Goal: Task Accomplishment & Management: Manage account settings

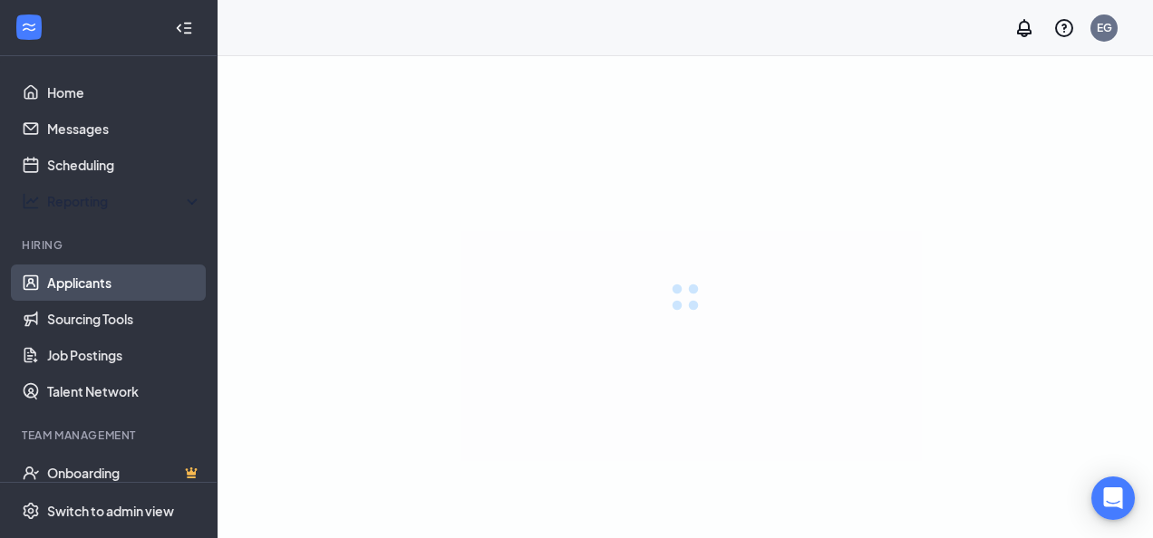
click at [94, 279] on link "Applicants" at bounding box center [124, 283] width 155 height 36
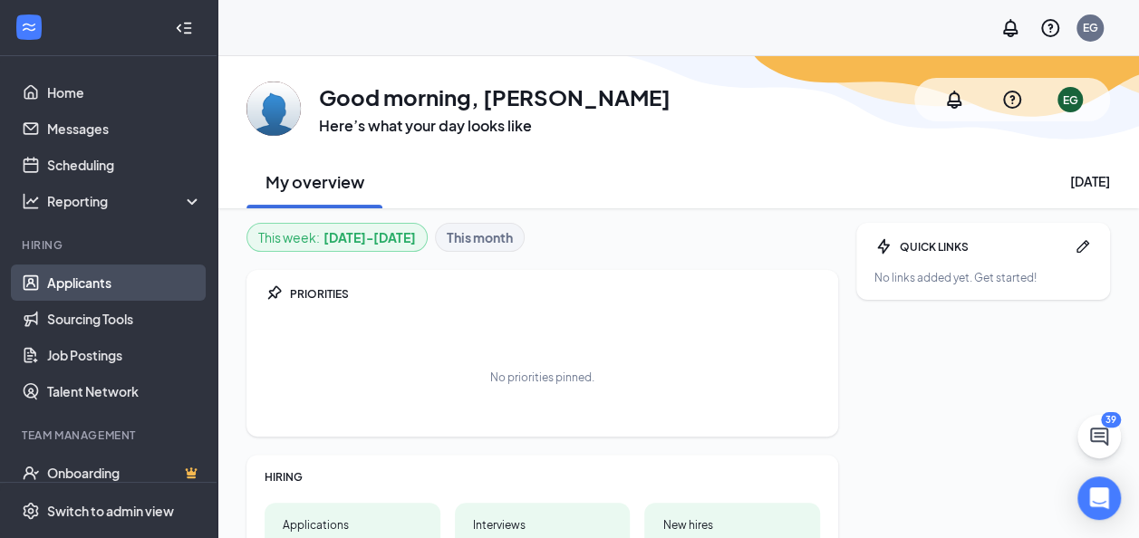
click at [102, 292] on link "Applicants" at bounding box center [124, 283] width 155 height 36
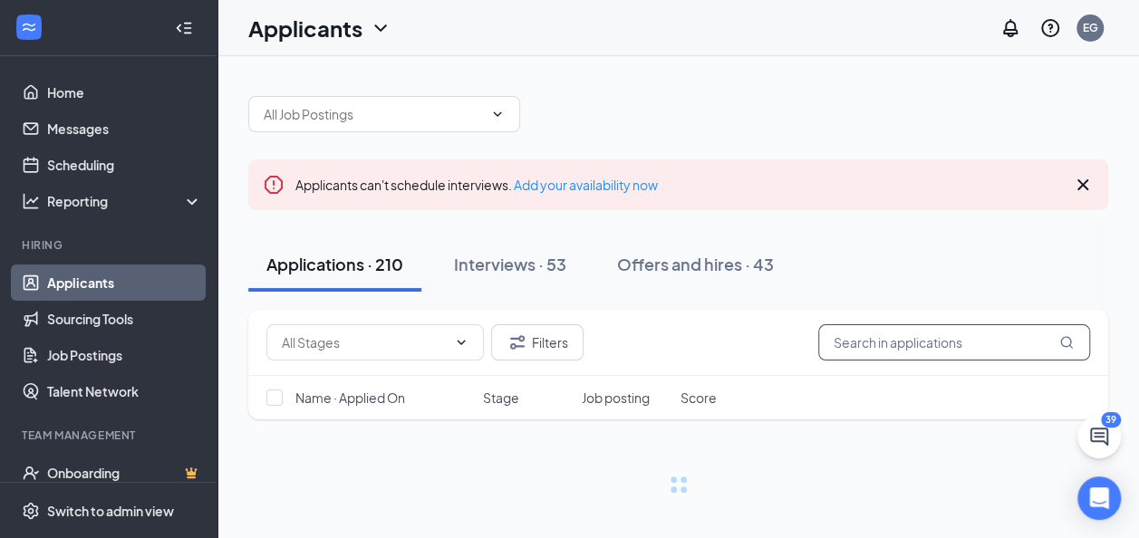
click at [893, 340] on input "text" at bounding box center [954, 342] width 272 height 36
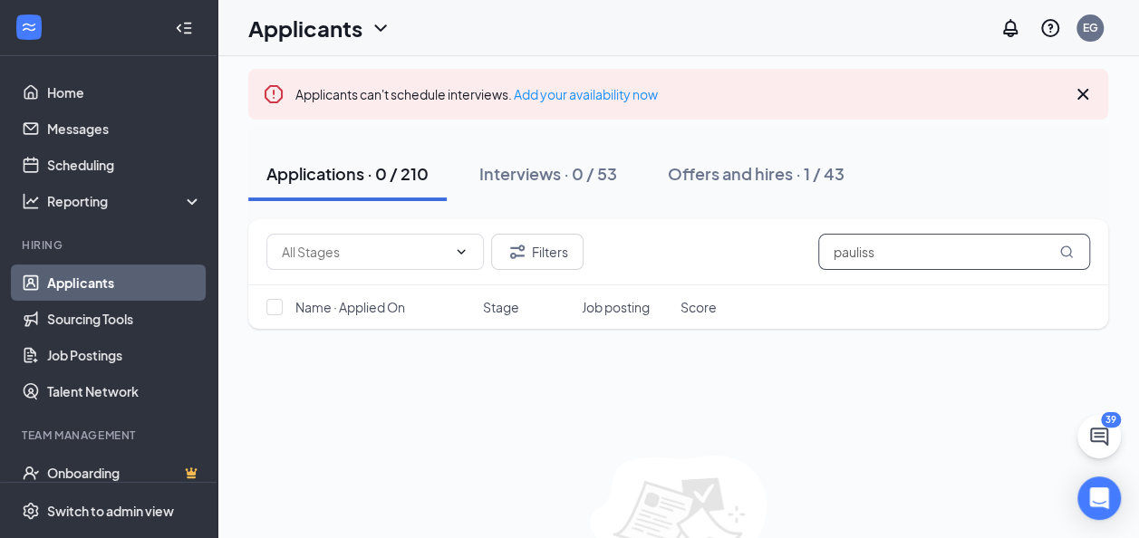
scroll to position [205, 0]
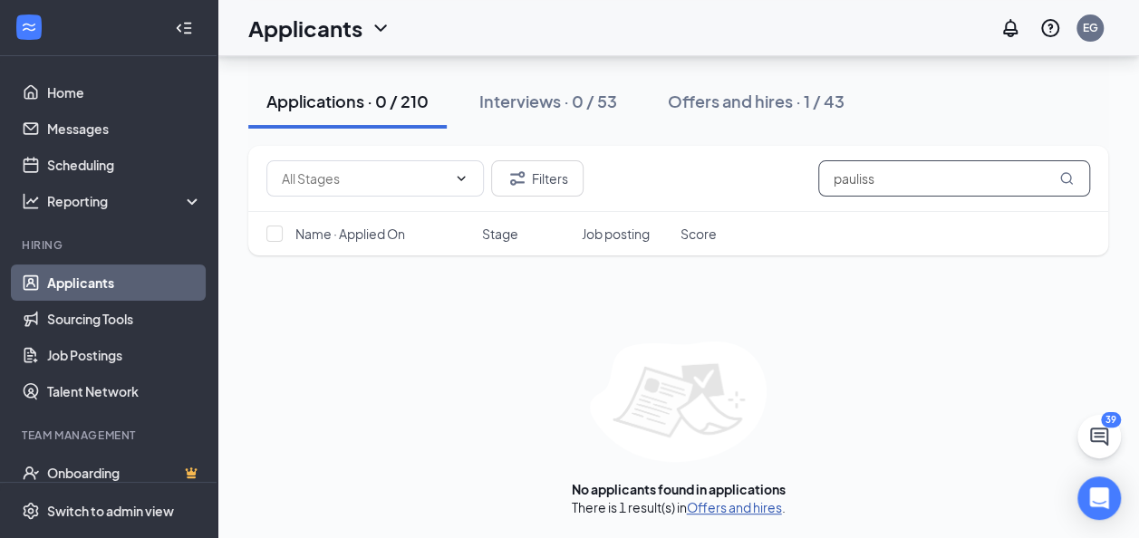
type input "pauliss"
click at [729, 509] on link "Offers and hires" at bounding box center [734, 507] width 95 height 16
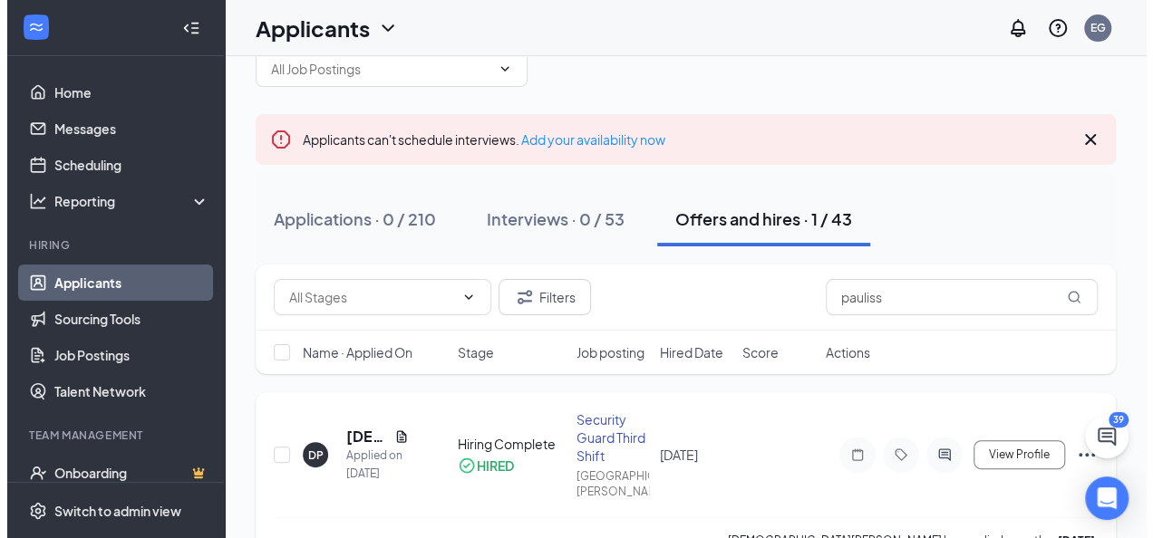
scroll to position [74, 0]
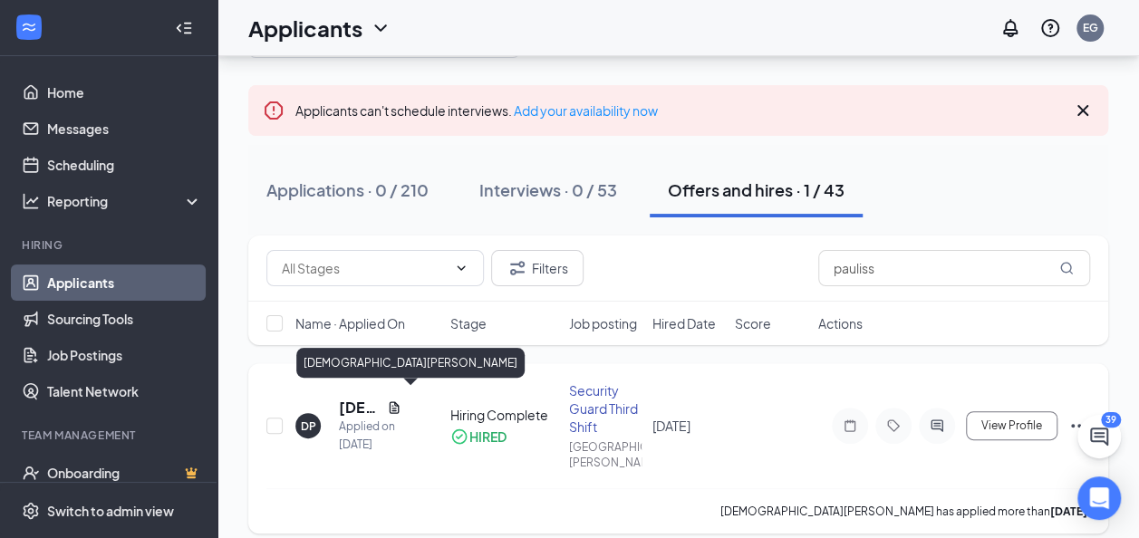
click at [355, 398] on h5 "[DEMOGRAPHIC_DATA][PERSON_NAME]" at bounding box center [359, 408] width 41 height 20
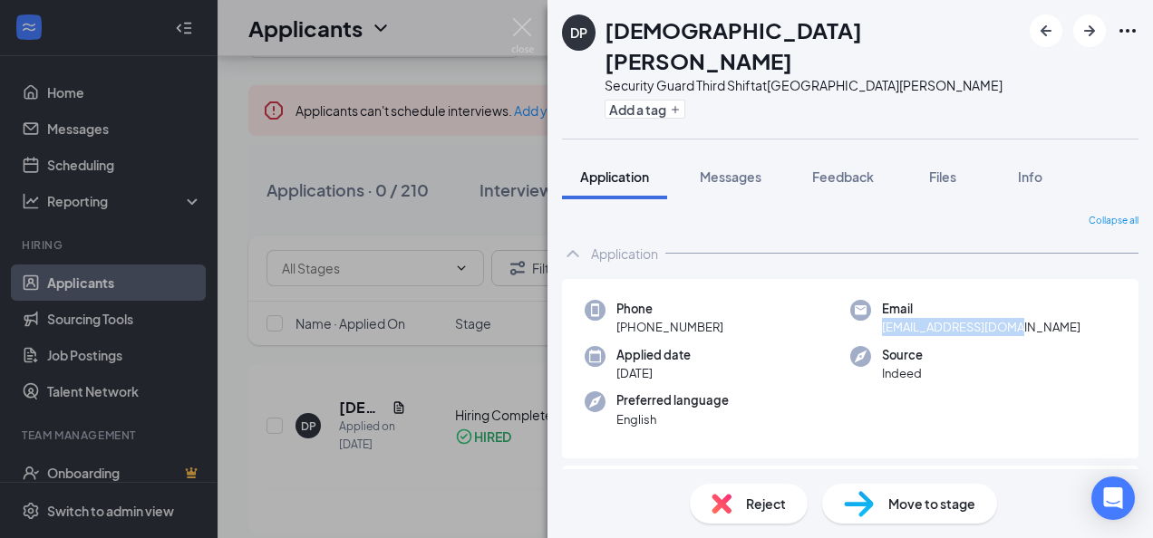
drag, startPoint x: 1022, startPoint y: 295, endPoint x: 876, endPoint y: 299, distance: 146.0
click at [876, 300] on div "Email [EMAIL_ADDRESS][DOMAIN_NAME]" at bounding box center [983, 318] width 266 height 37
drag, startPoint x: 876, startPoint y: 299, endPoint x: 894, endPoint y: 292, distance: 19.5
click at [747, 346] on div "Applied date [DATE]" at bounding box center [718, 364] width 266 height 37
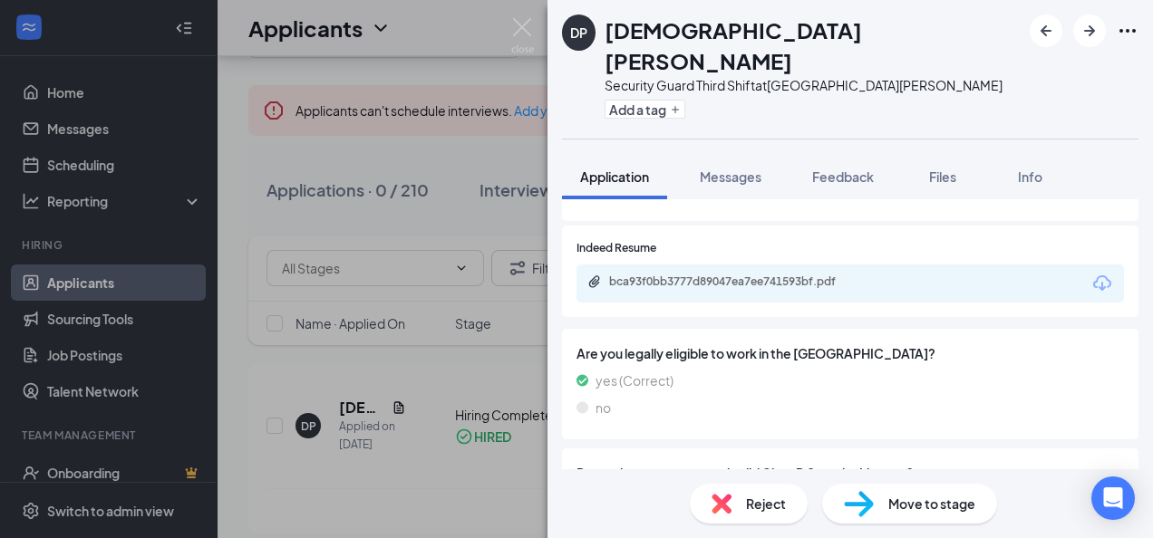
scroll to position [1450, 0]
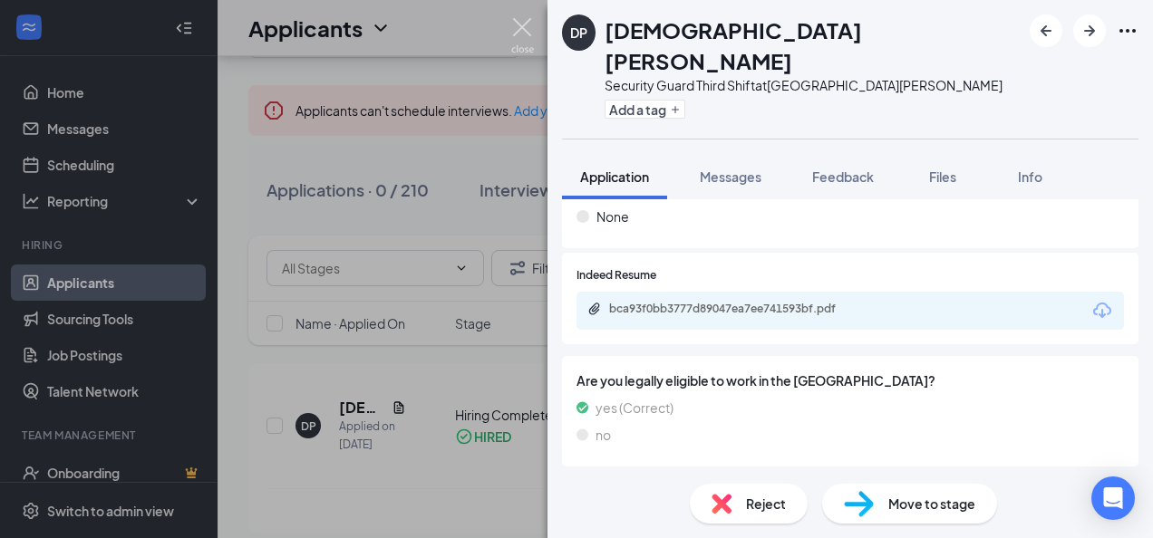
click at [513, 27] on img at bounding box center [522, 35] width 23 height 35
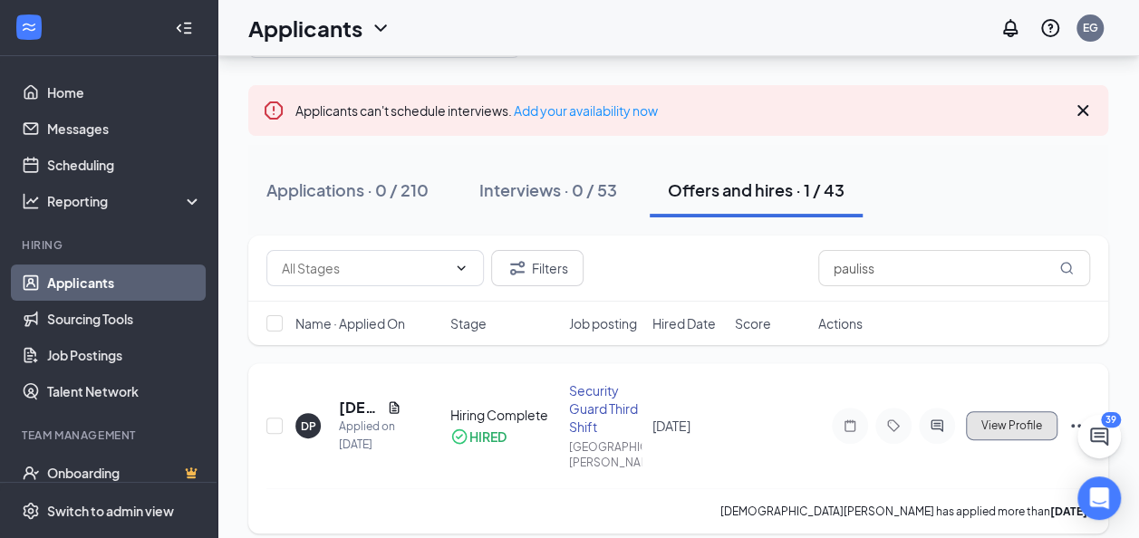
click at [1033, 420] on span "View Profile" at bounding box center [1012, 426] width 61 height 13
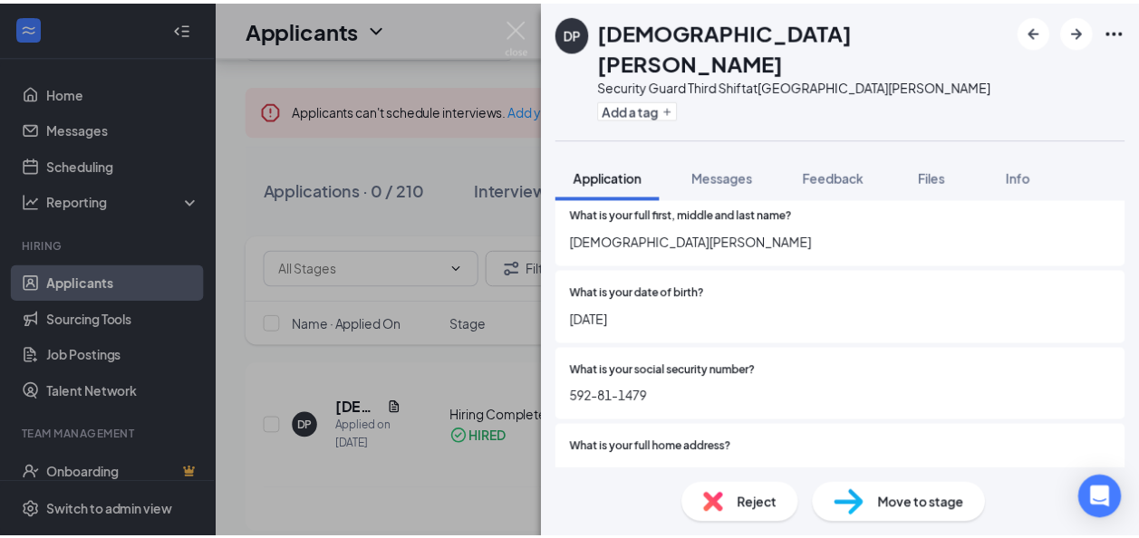
scroll to position [2007, 0]
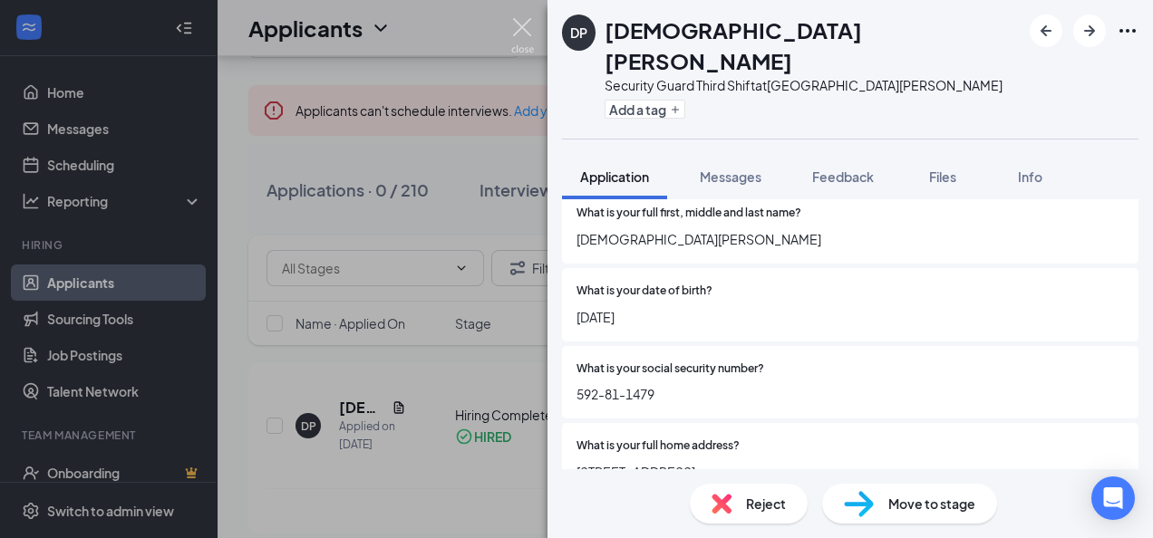
click at [520, 25] on img at bounding box center [522, 35] width 23 height 35
